Goal: Transaction & Acquisition: Download file/media

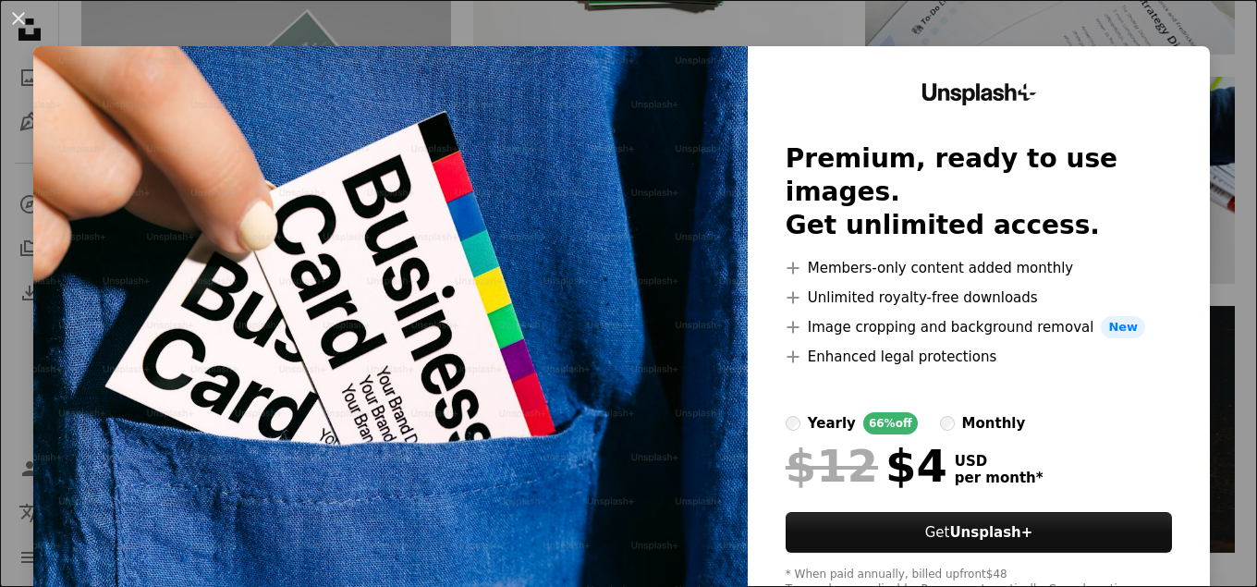
scroll to position [1697, 0]
click at [1164, 30] on div "An X shape Unsplash+ Premium, ready to use images. Get unlimited access. A plus…" at bounding box center [628, 293] width 1257 height 587
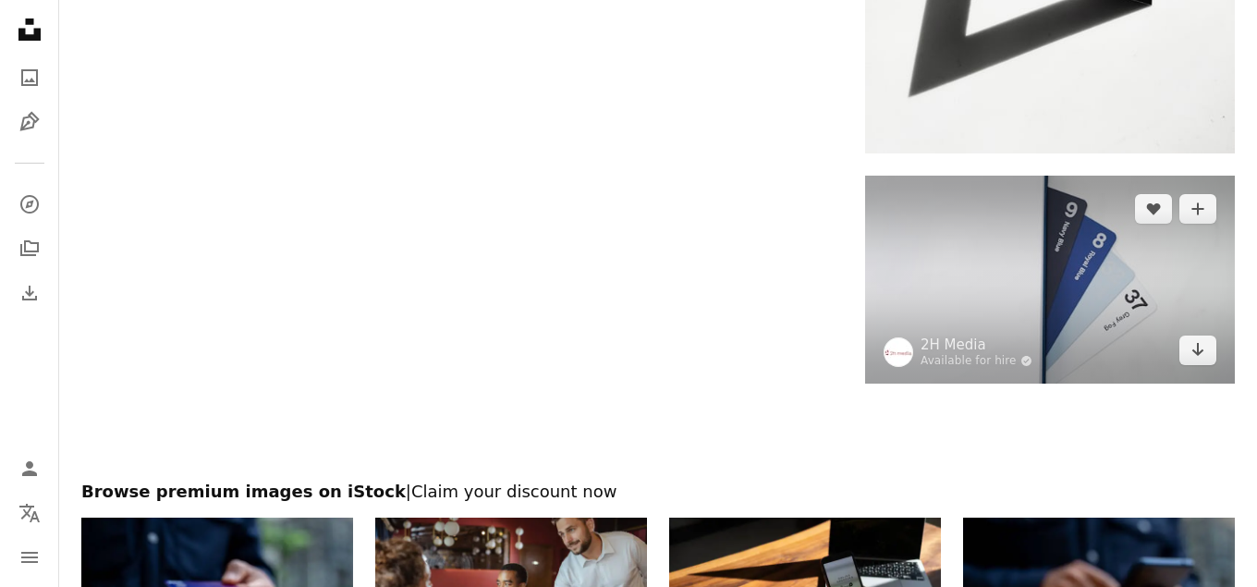
scroll to position [2451, 0]
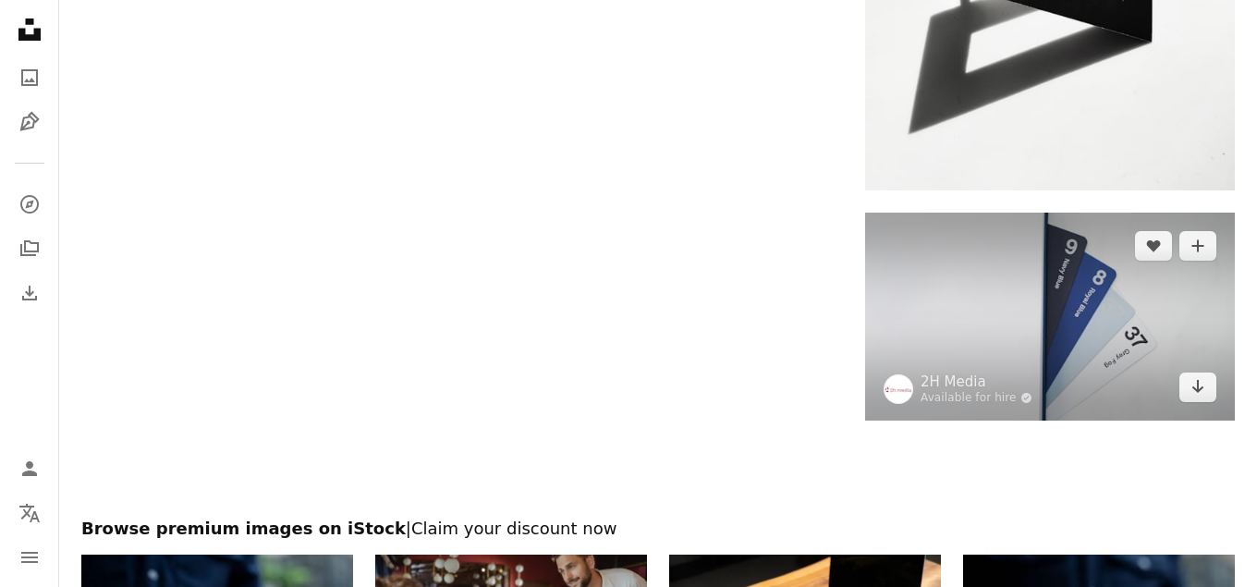
click at [1037, 289] on img at bounding box center [1050, 317] width 370 height 208
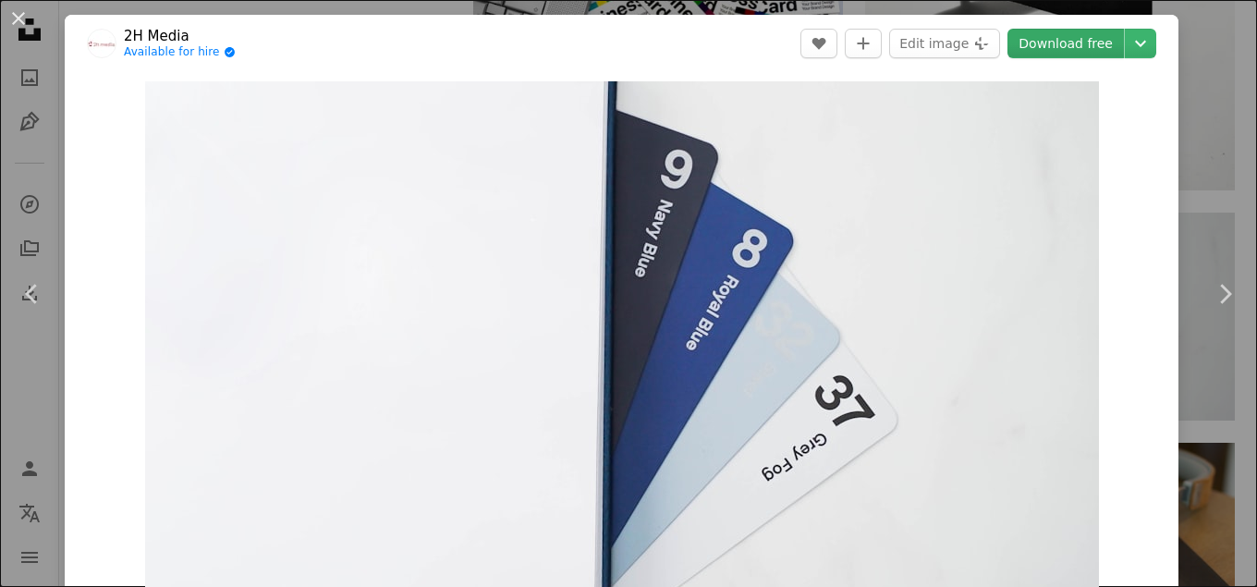
click at [1123, 52] on link "Download free" at bounding box center [1065, 44] width 116 height 30
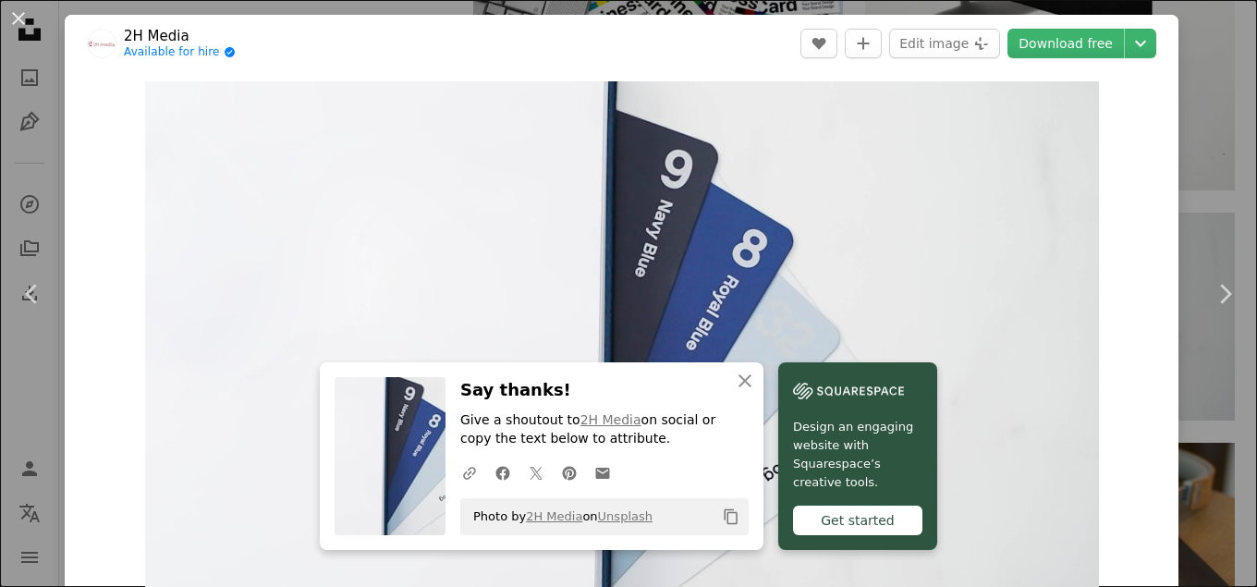
click at [1225, 140] on div "An X shape Chevron left Chevron right An X shape Close Say thanks! Give a shout…" at bounding box center [628, 293] width 1257 height 587
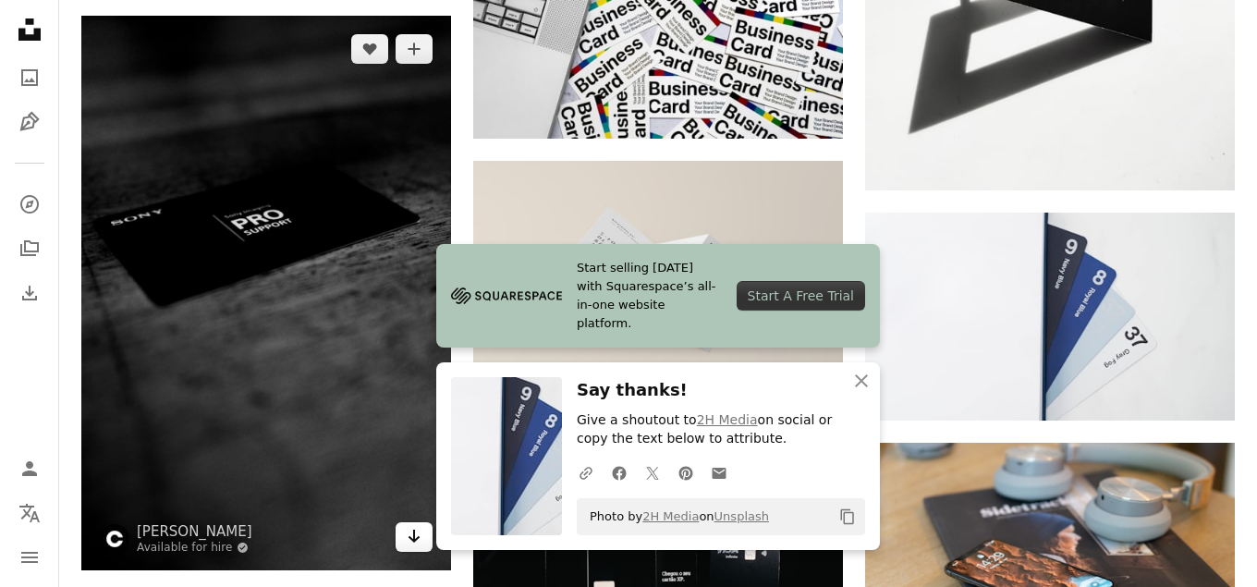
click at [410, 538] on icon "Download" at bounding box center [414, 536] width 12 height 13
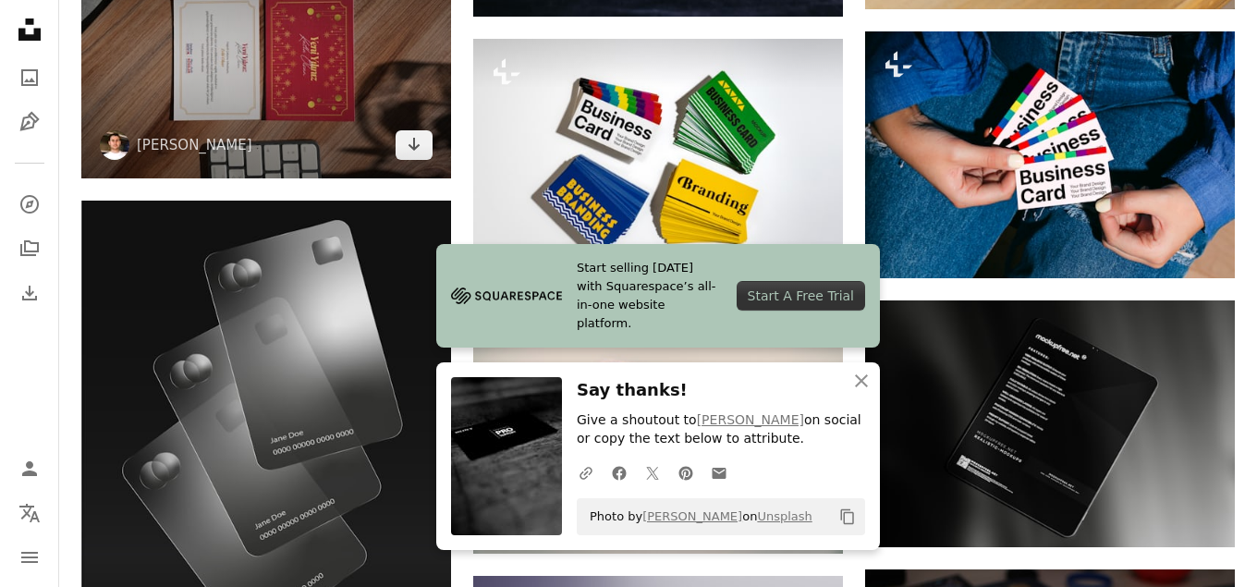
scroll to position [2922, 0]
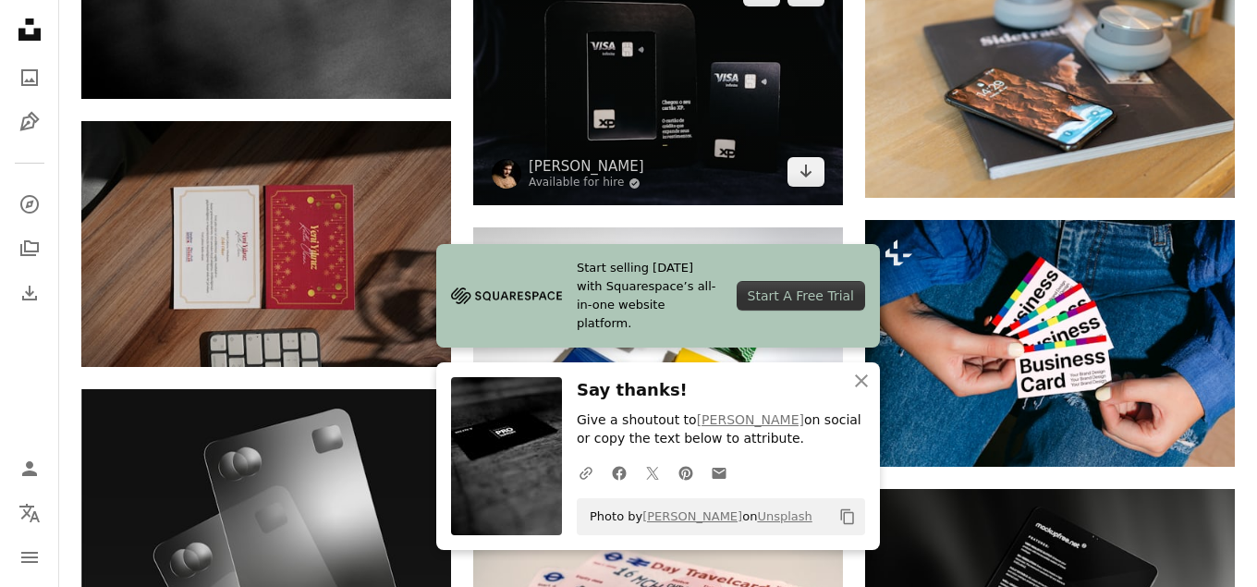
click at [590, 97] on img at bounding box center [658, 81] width 370 height 247
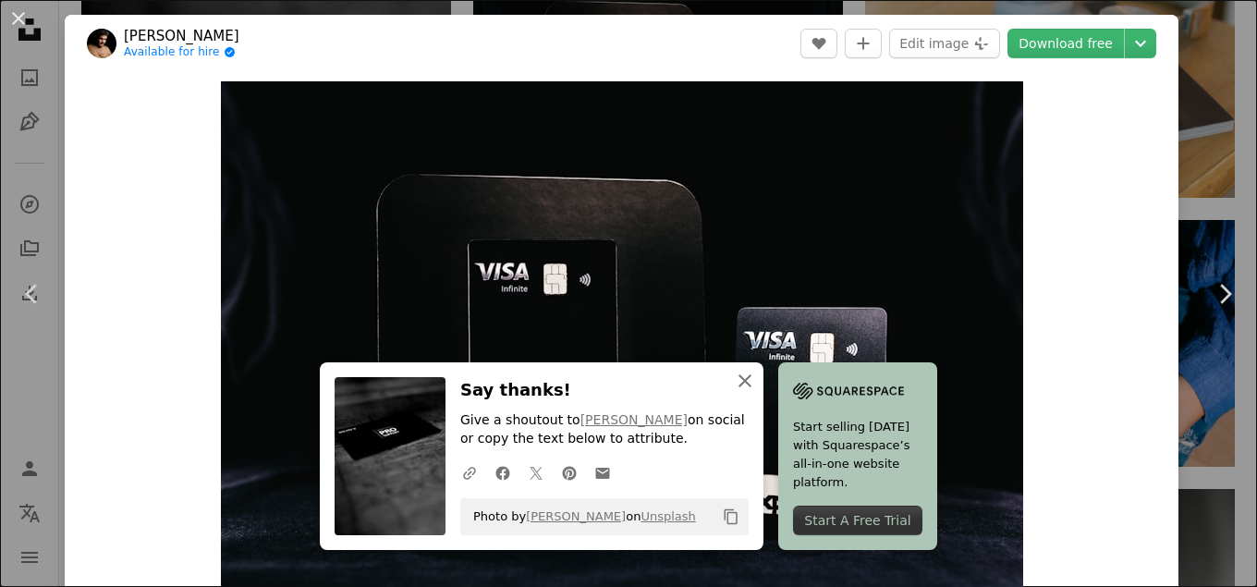
click at [753, 381] on icon "An X shape" at bounding box center [745, 381] width 22 height 22
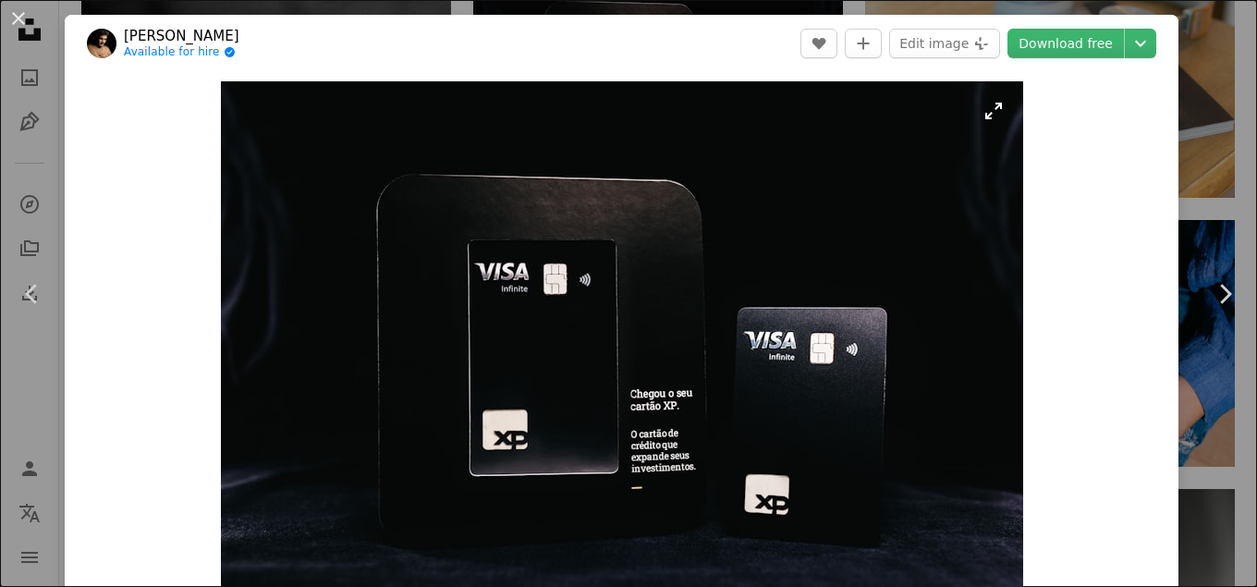
scroll to position [111, 0]
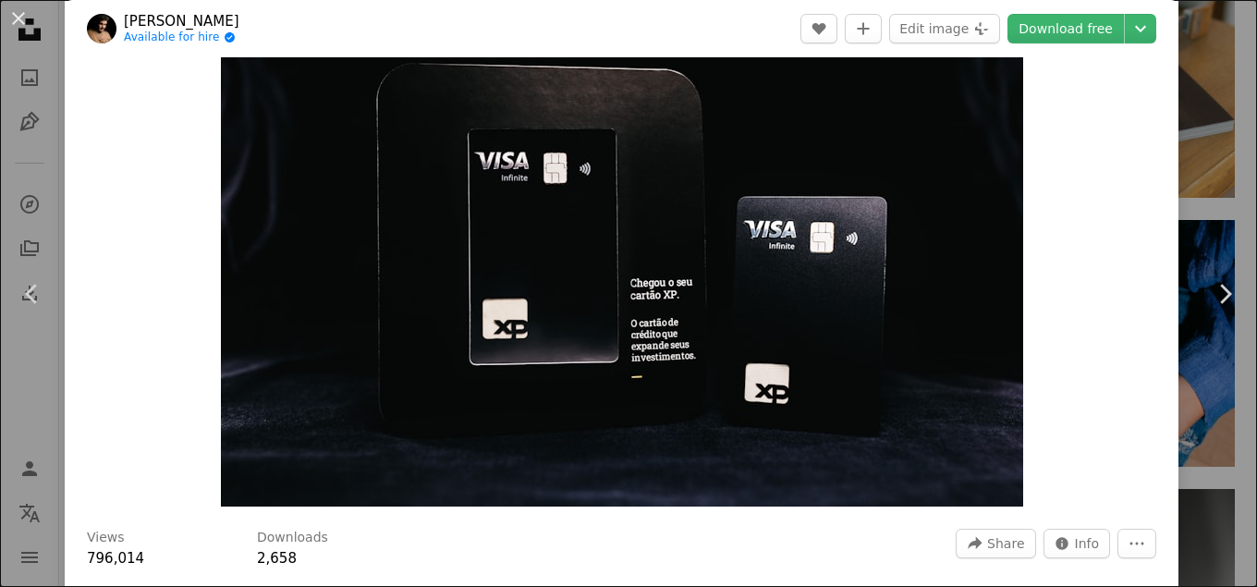
click at [1206, 135] on div "An X shape Chevron left Chevron right [PERSON_NAME] Available for hire A checkm…" at bounding box center [628, 293] width 1257 height 587
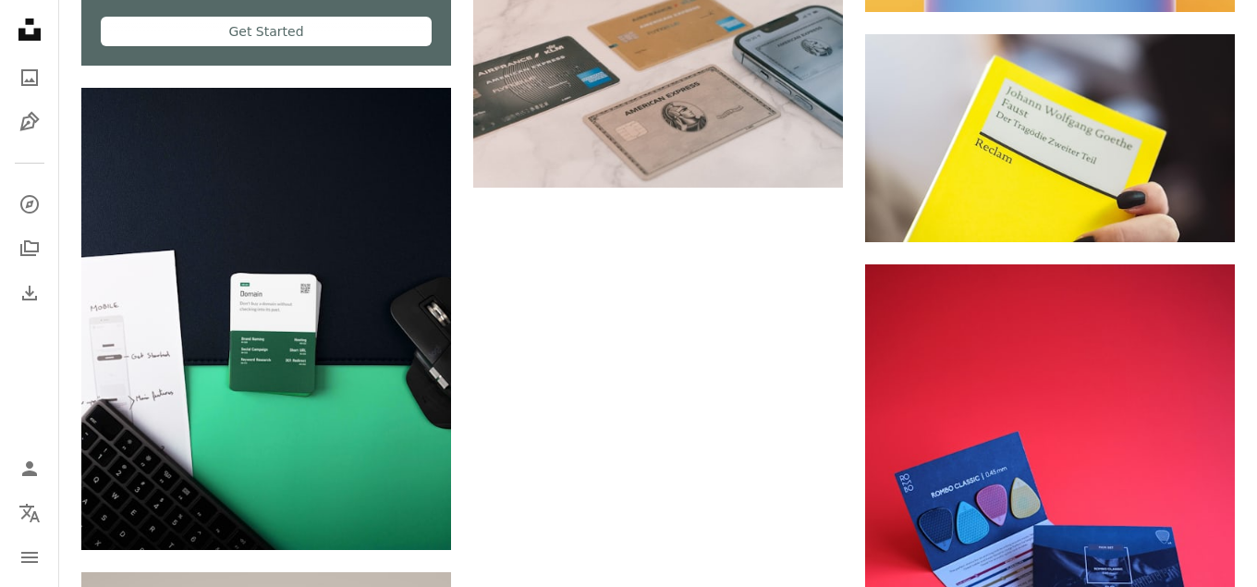
scroll to position [4242, 0]
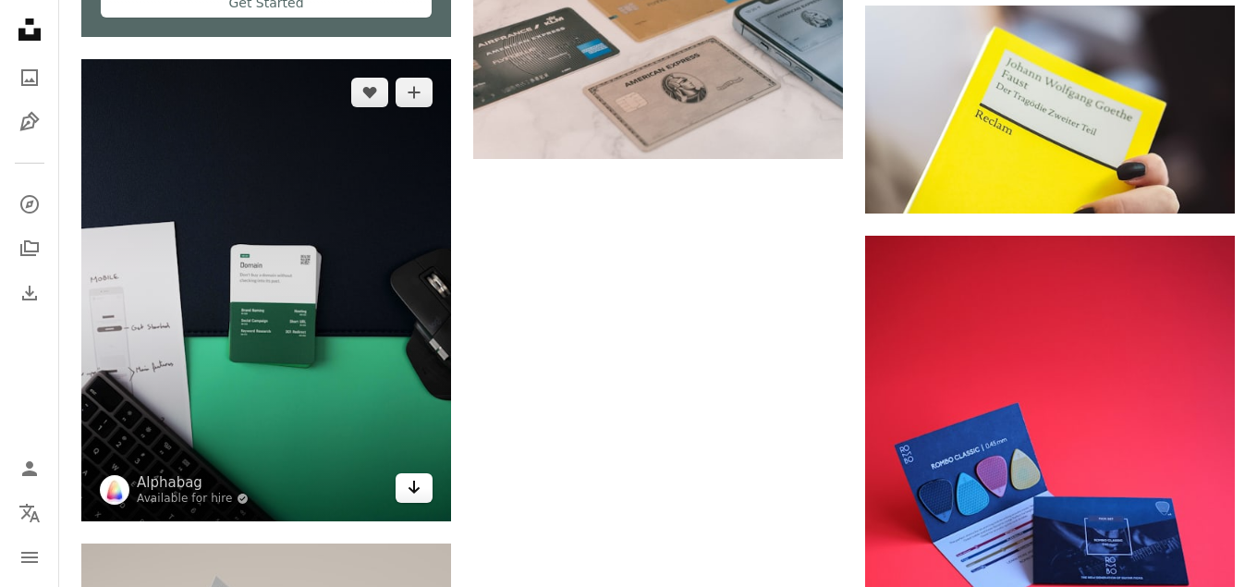
click at [419, 486] on icon "Arrow pointing down" at bounding box center [414, 487] width 15 height 22
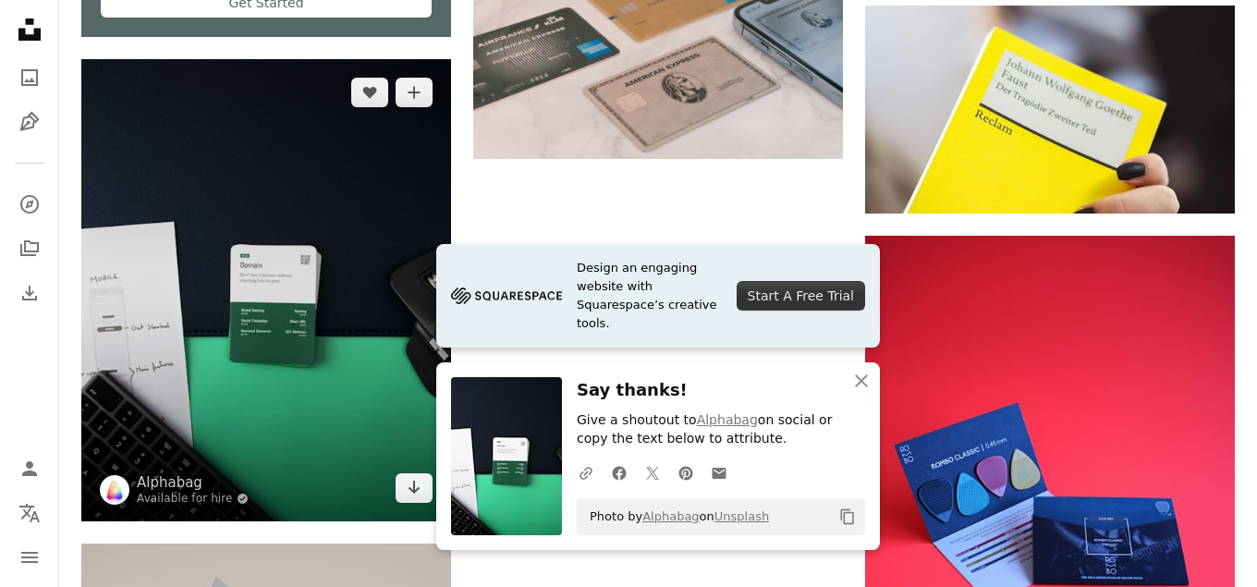
click at [311, 362] on img at bounding box center [266, 290] width 370 height 462
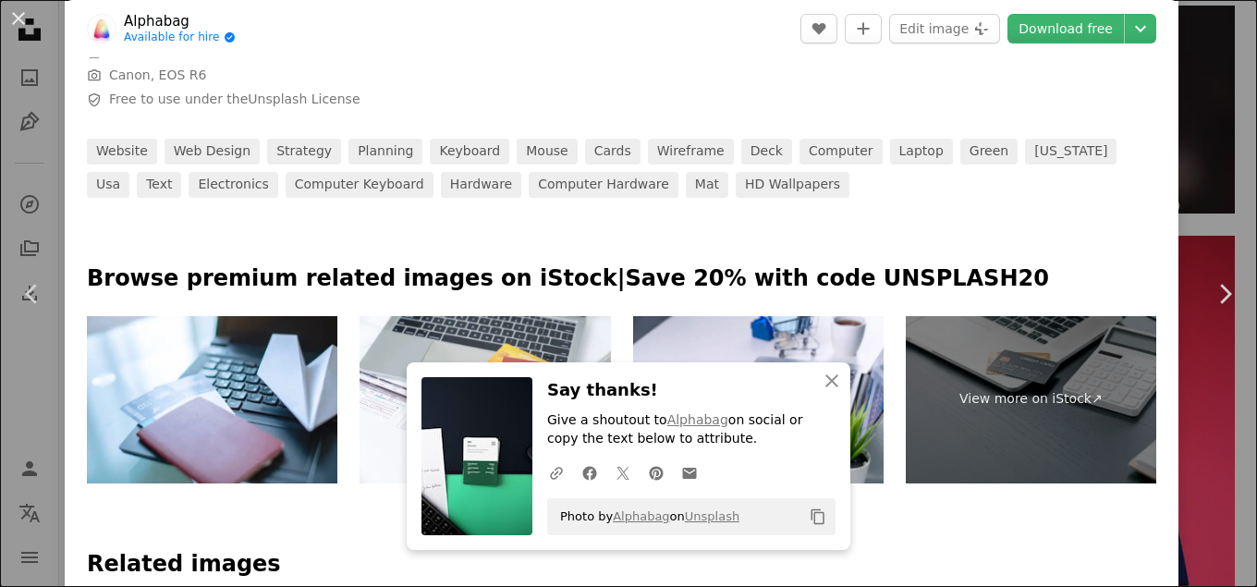
scroll to position [776, 0]
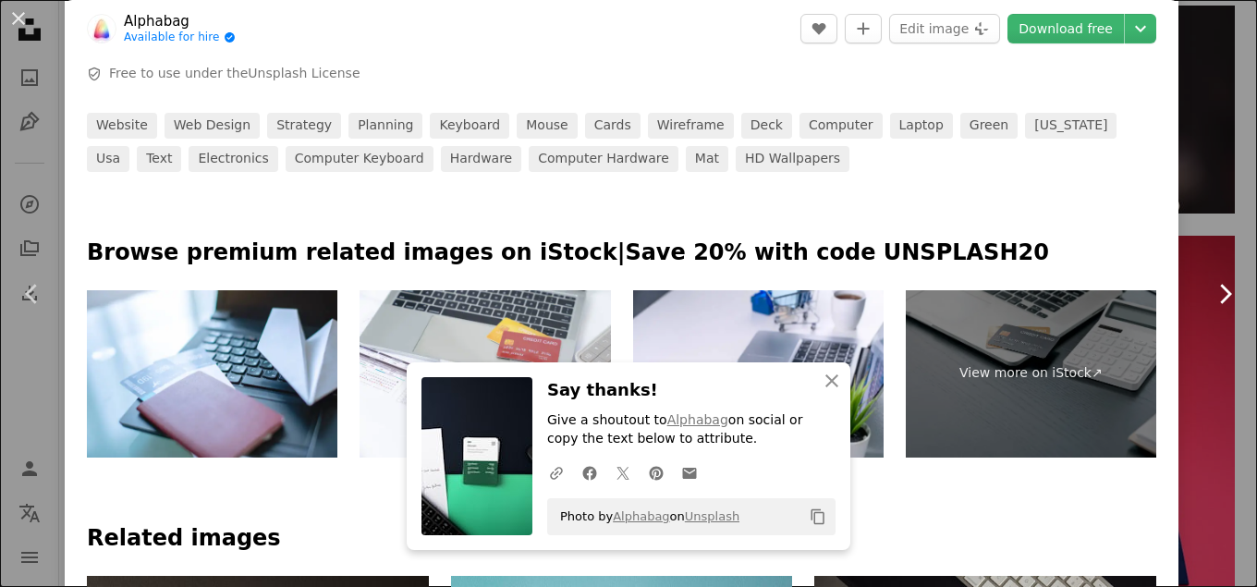
click at [1205, 228] on link "Chevron right" at bounding box center [1224, 293] width 65 height 177
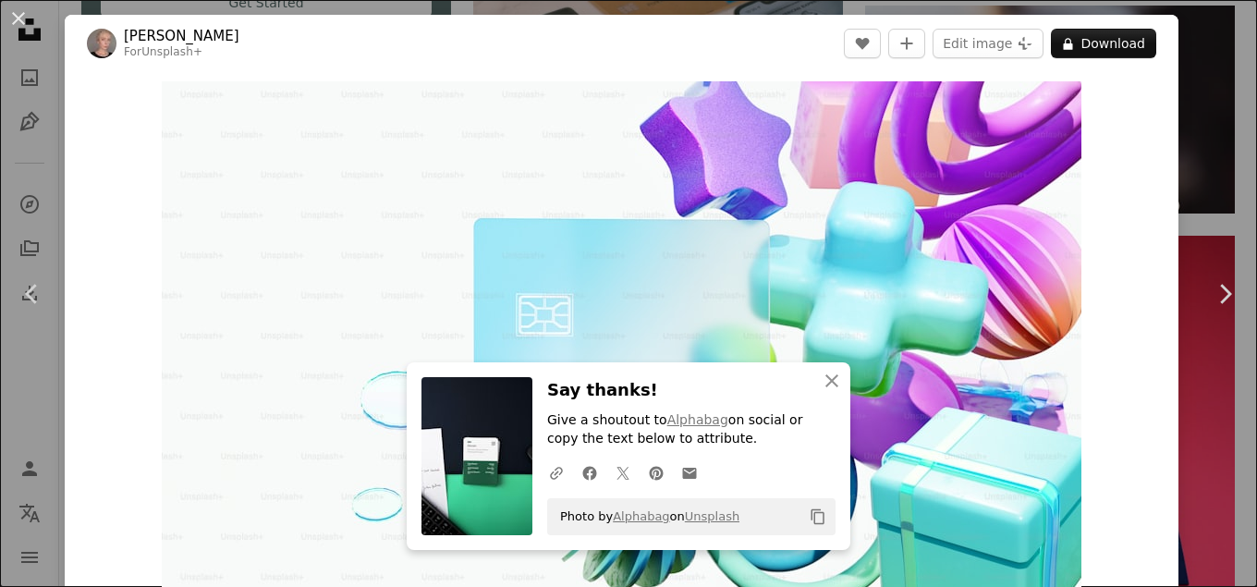
scroll to position [111, 0]
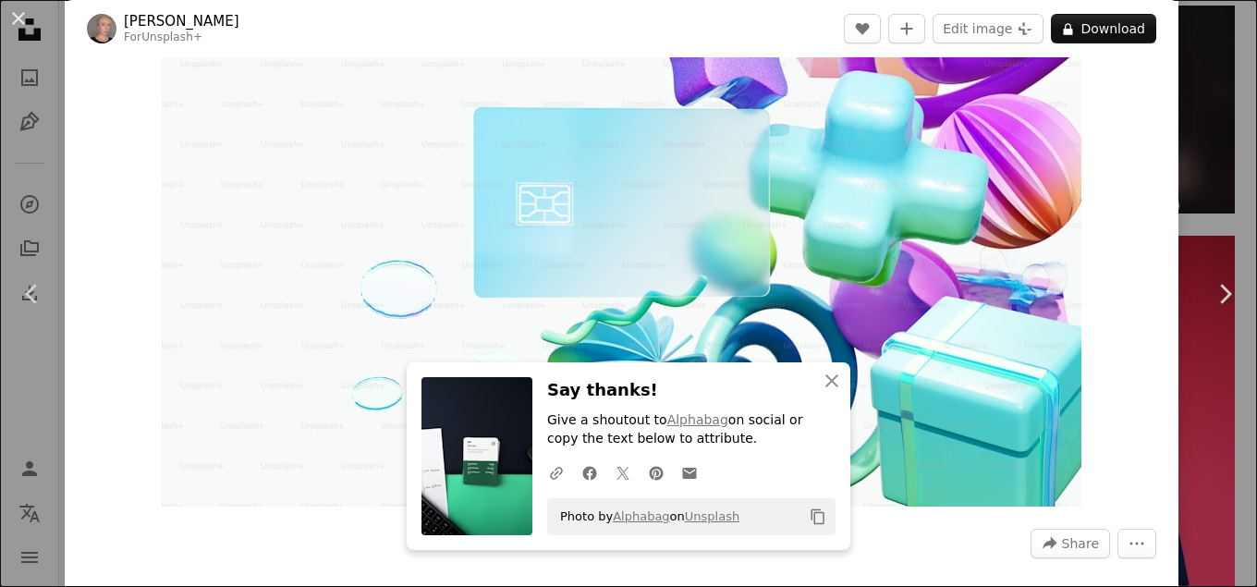
click at [1227, 138] on div "An X shape Chevron left Chevron right An X shape Close Say thanks! Give a shout…" at bounding box center [628, 293] width 1257 height 587
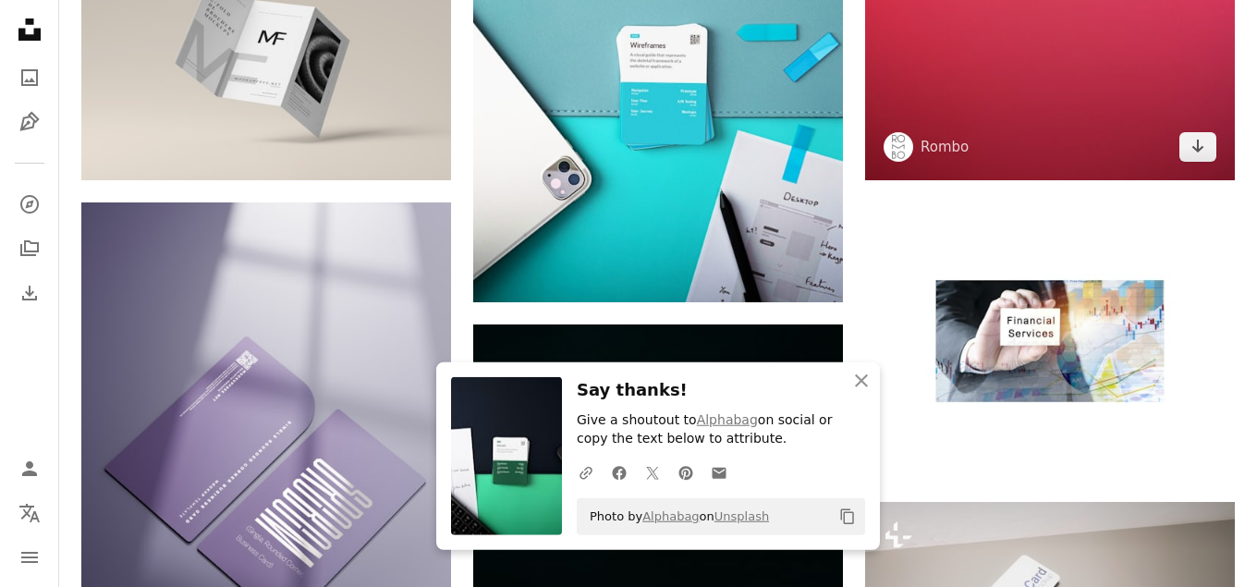
scroll to position [4807, 0]
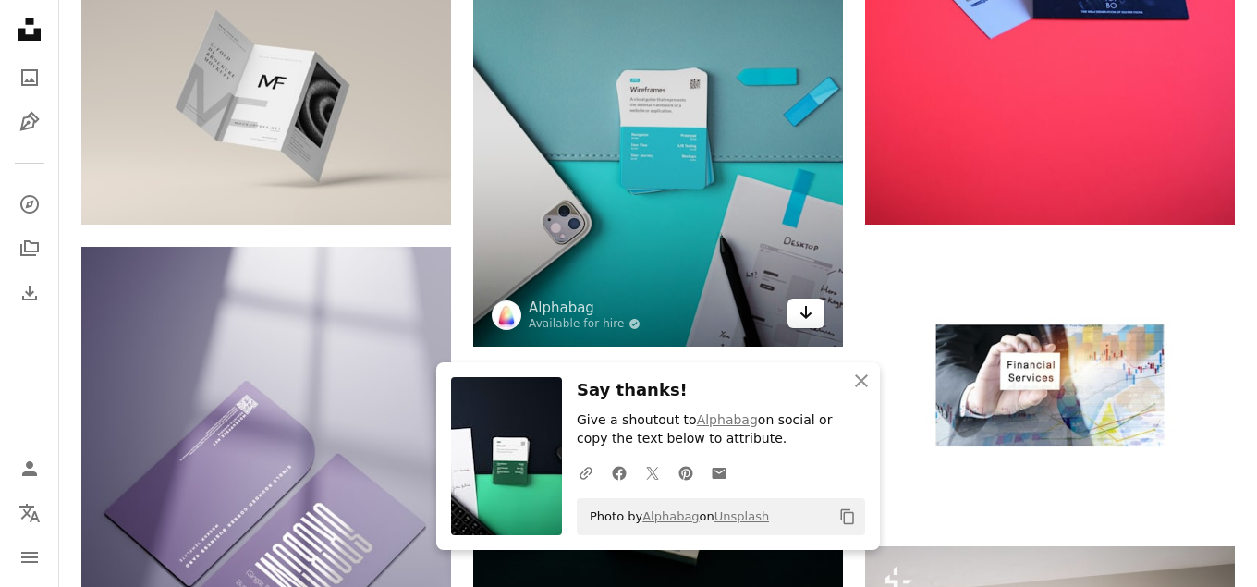
click at [809, 309] on icon "Arrow pointing down" at bounding box center [805, 312] width 15 height 22
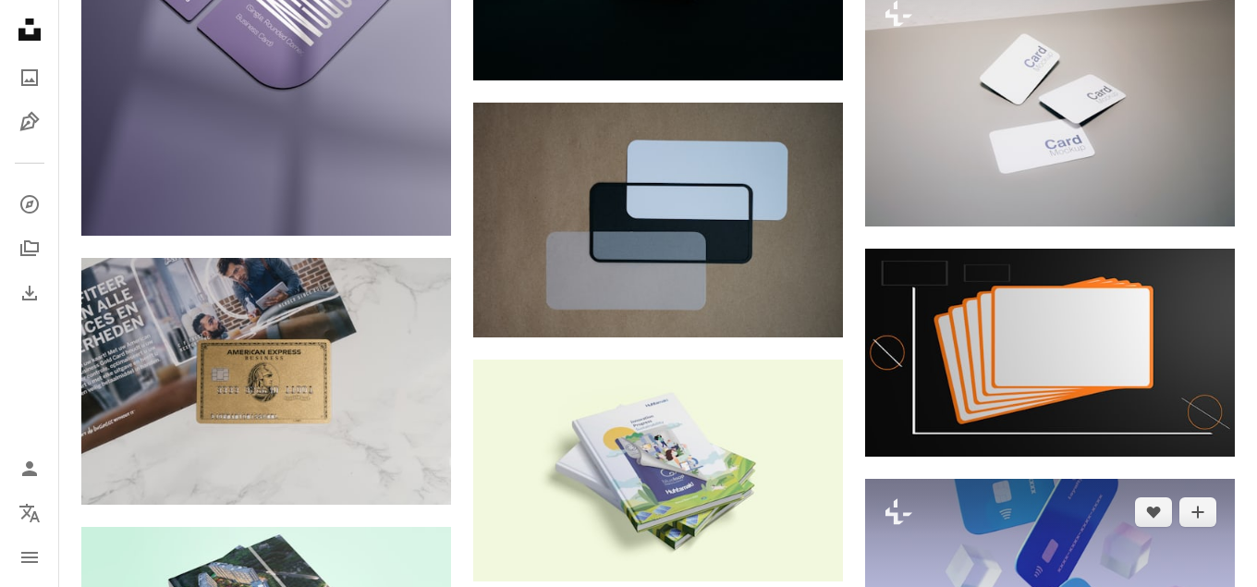
scroll to position [5562, 0]
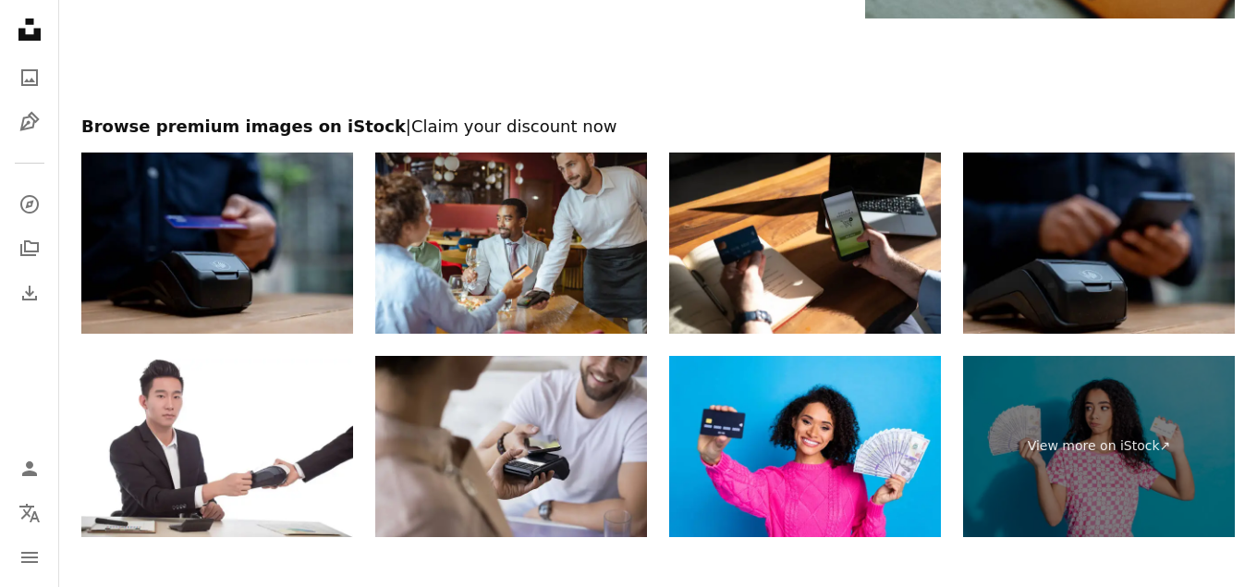
scroll to position [8025, 0]
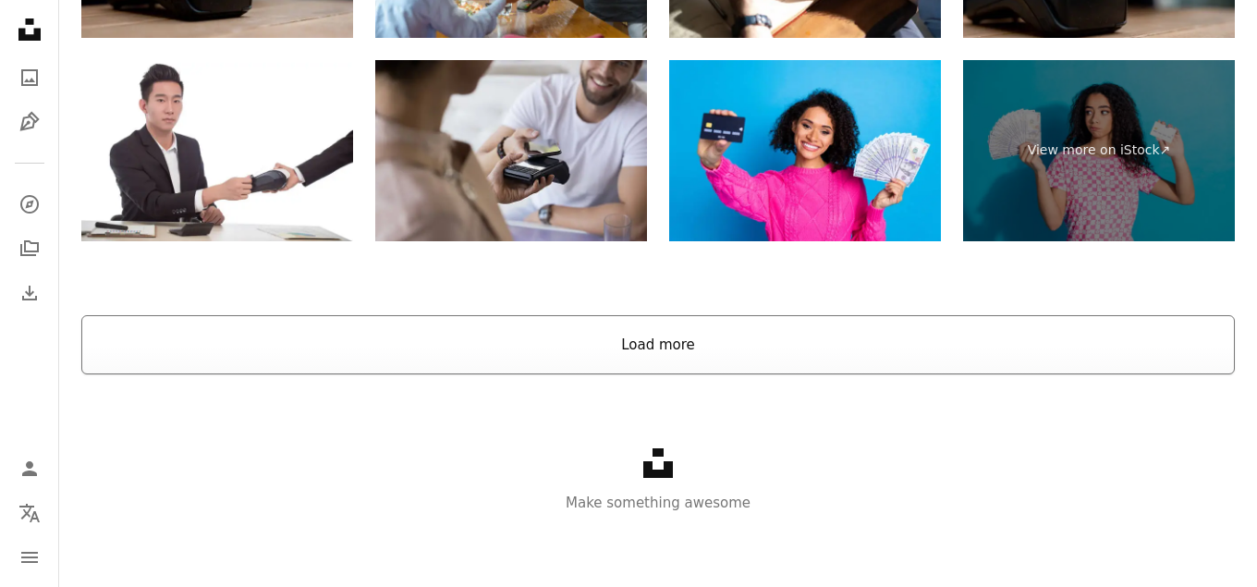
click at [558, 355] on button "Load more" at bounding box center [657, 344] width 1153 height 59
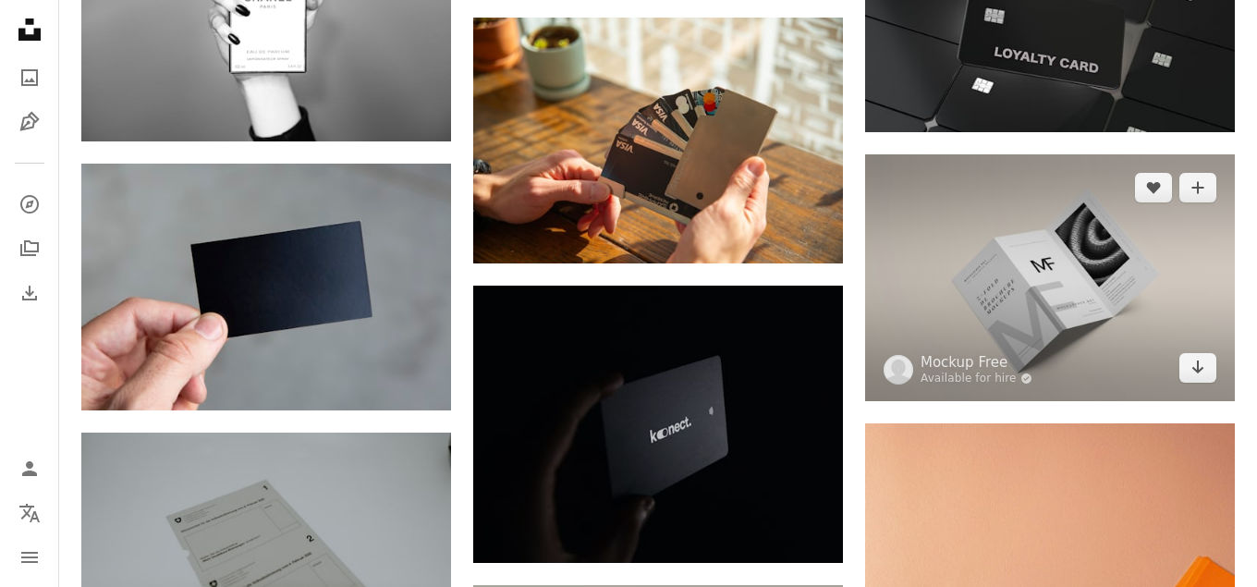
scroll to position [10418, 0]
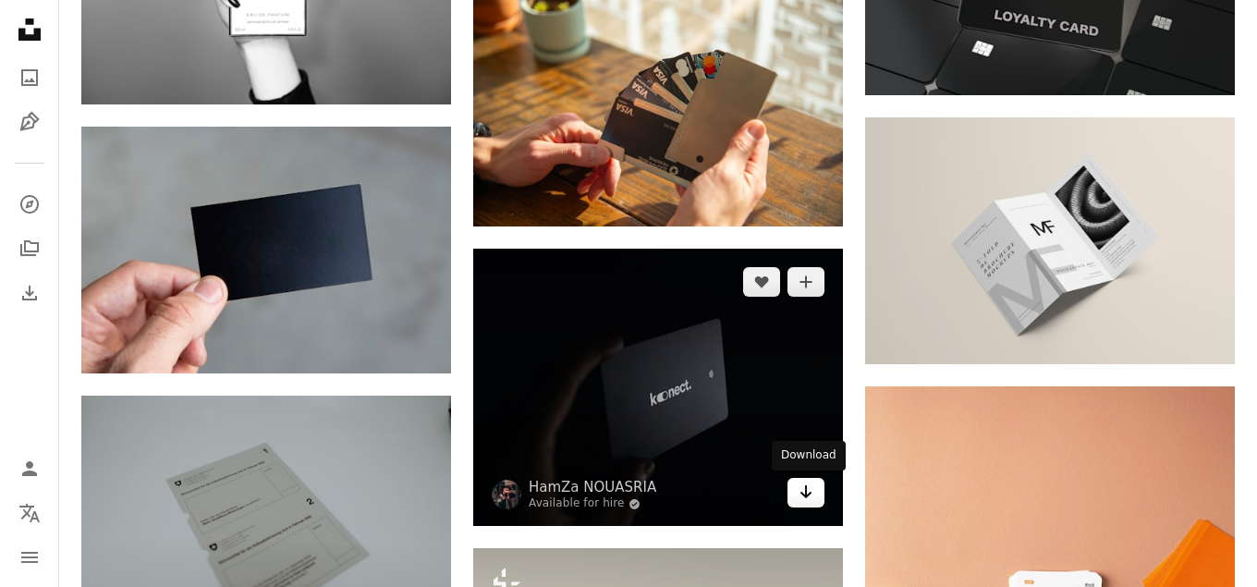
click at [806, 498] on icon "Arrow pointing down" at bounding box center [805, 492] width 15 height 22
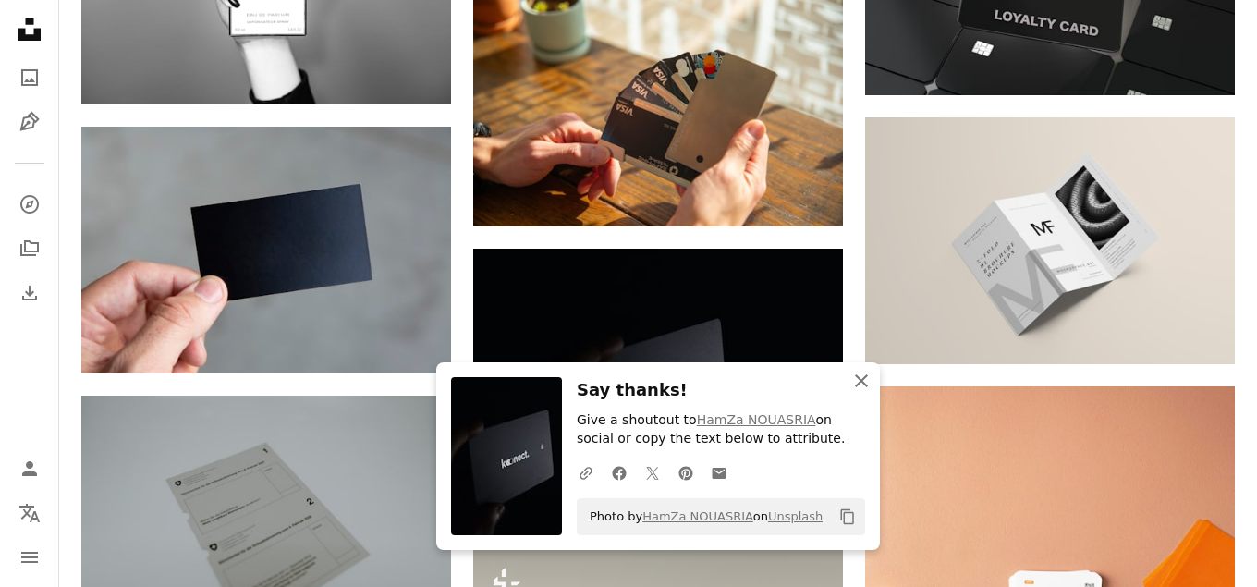
click at [866, 385] on icon "button" at bounding box center [861, 380] width 13 height 13
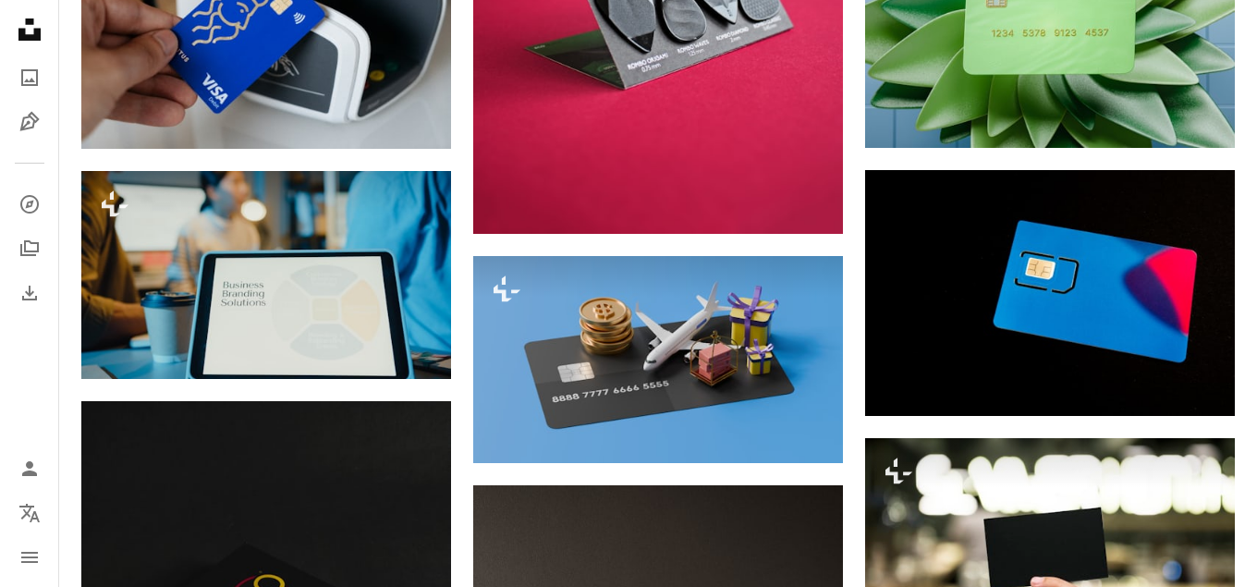
scroll to position [12303, 0]
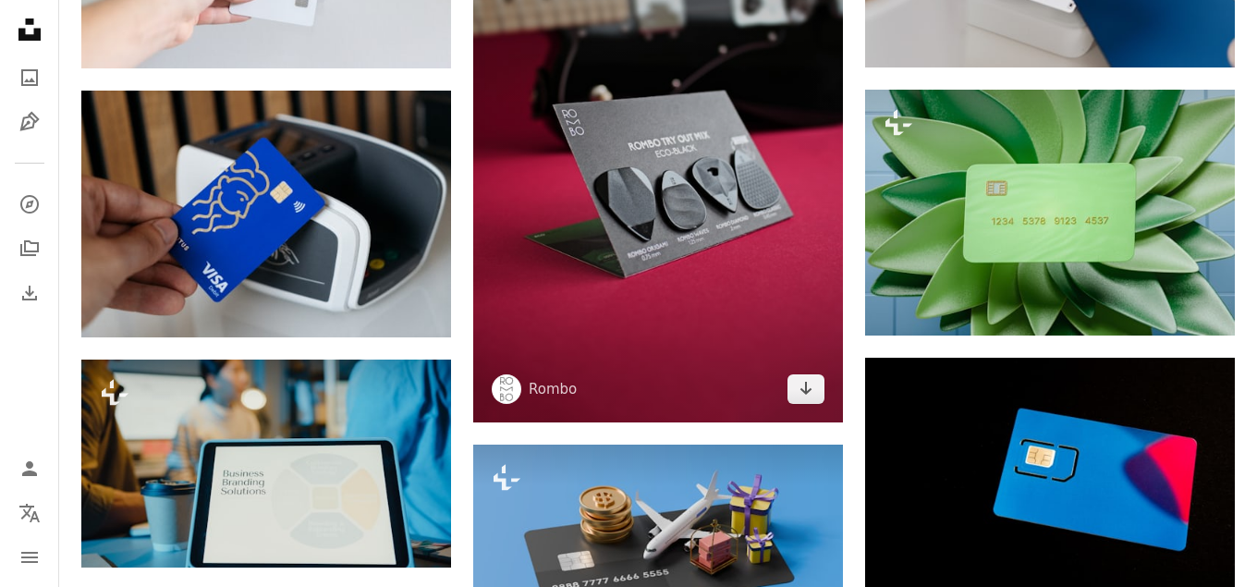
click at [708, 292] on img at bounding box center [658, 161] width 370 height 522
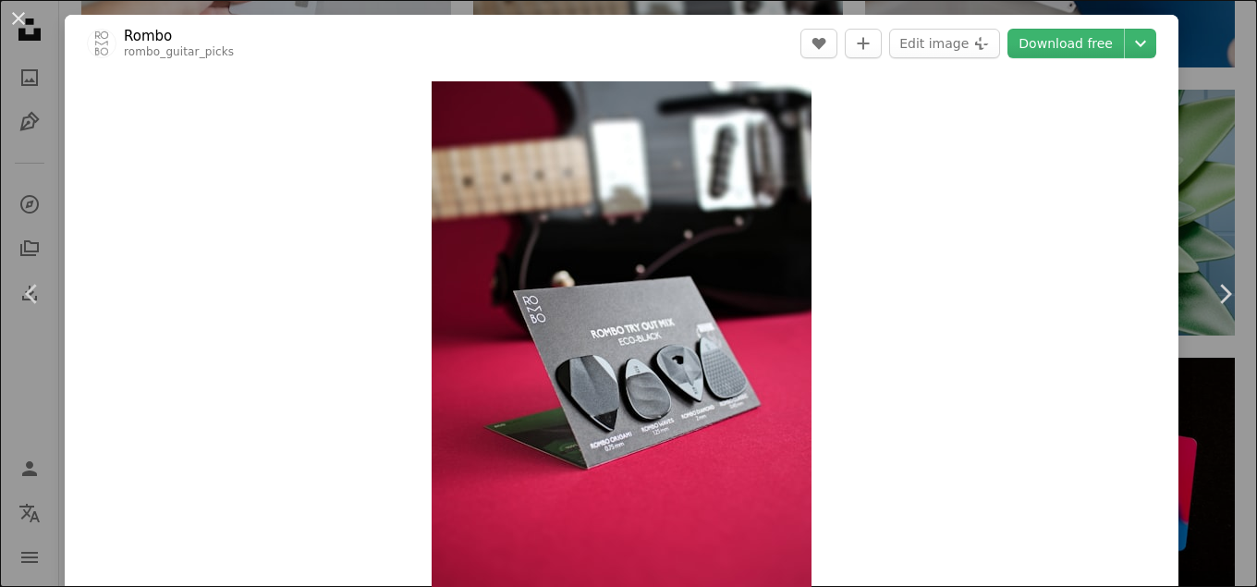
click at [1209, 197] on div "An X shape Chevron left Chevron right Rombo rombo_guitar_picks A heart A plus s…" at bounding box center [628, 293] width 1257 height 587
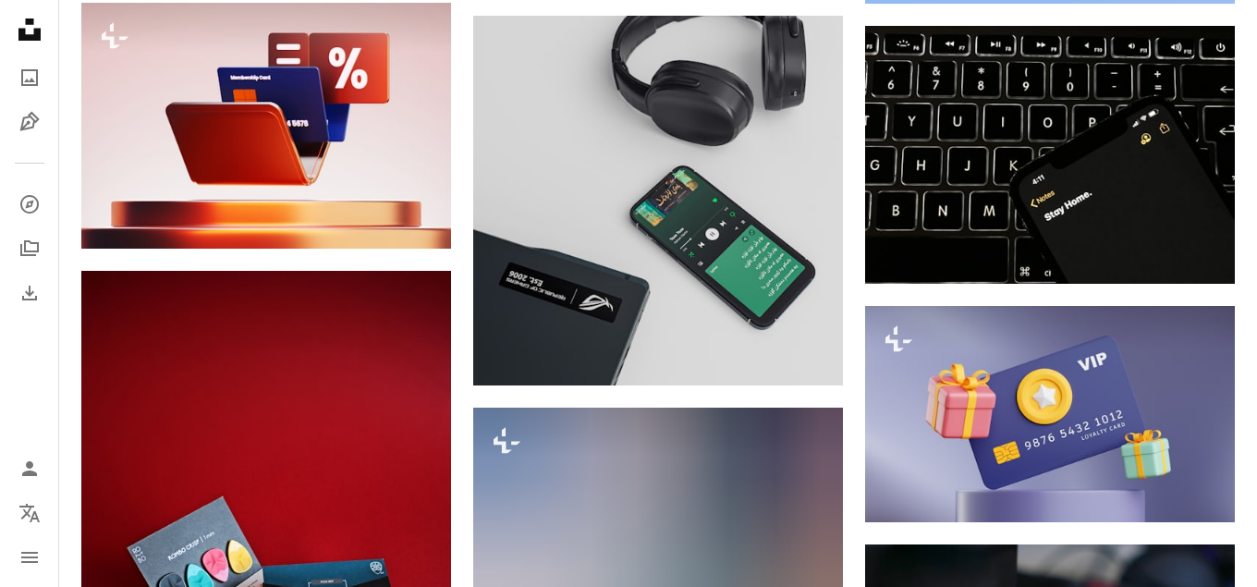
scroll to position [19798, 0]
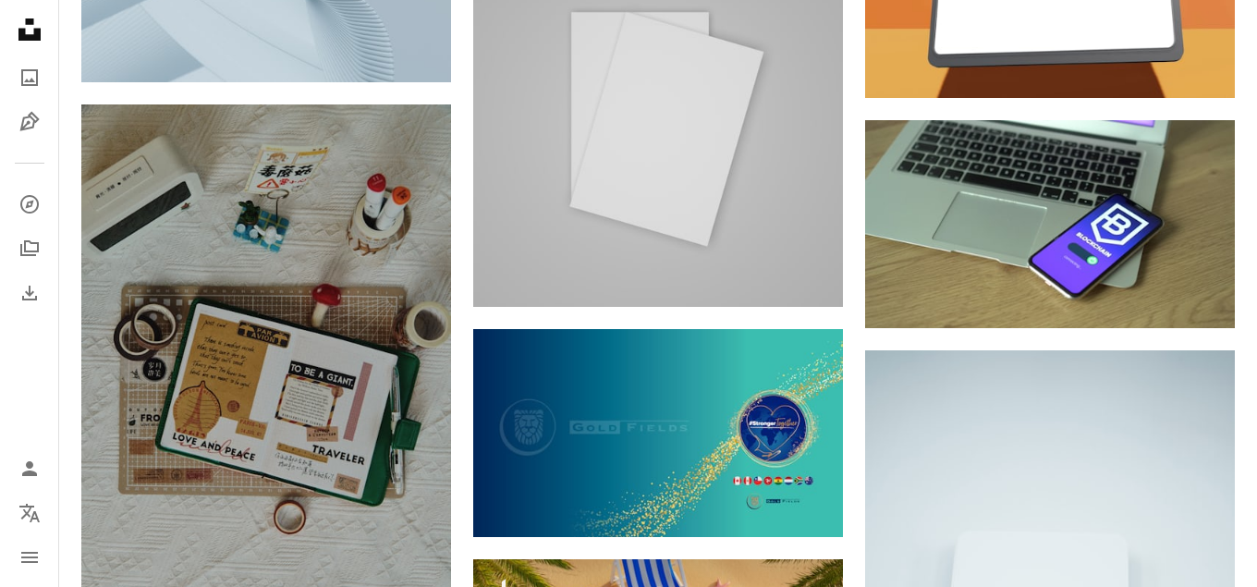
scroll to position [26302, 0]
